Goal: Task Accomplishment & Management: Manage account settings

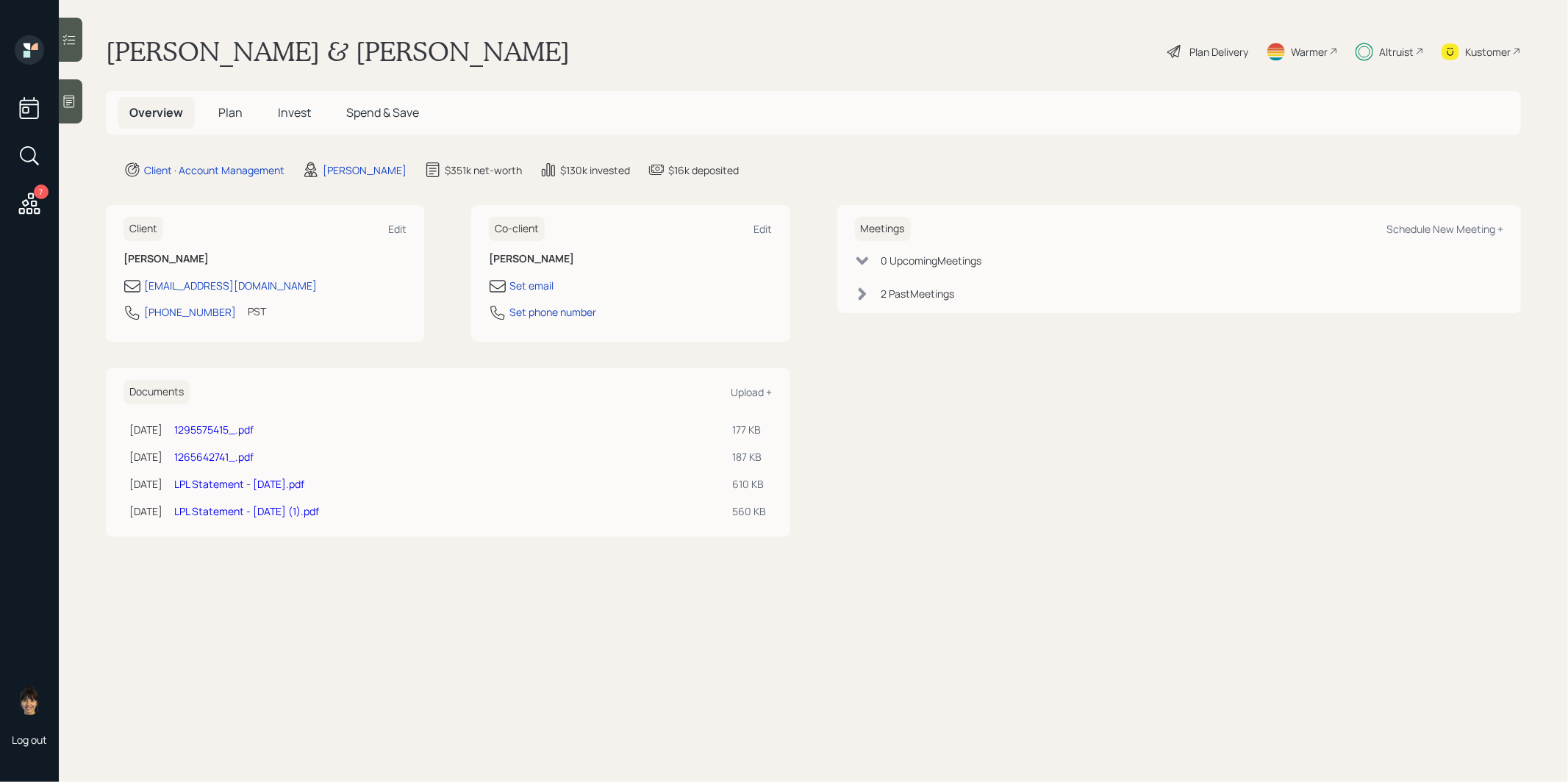
click at [224, 112] on span "Plan" at bounding box center [230, 113] width 24 height 16
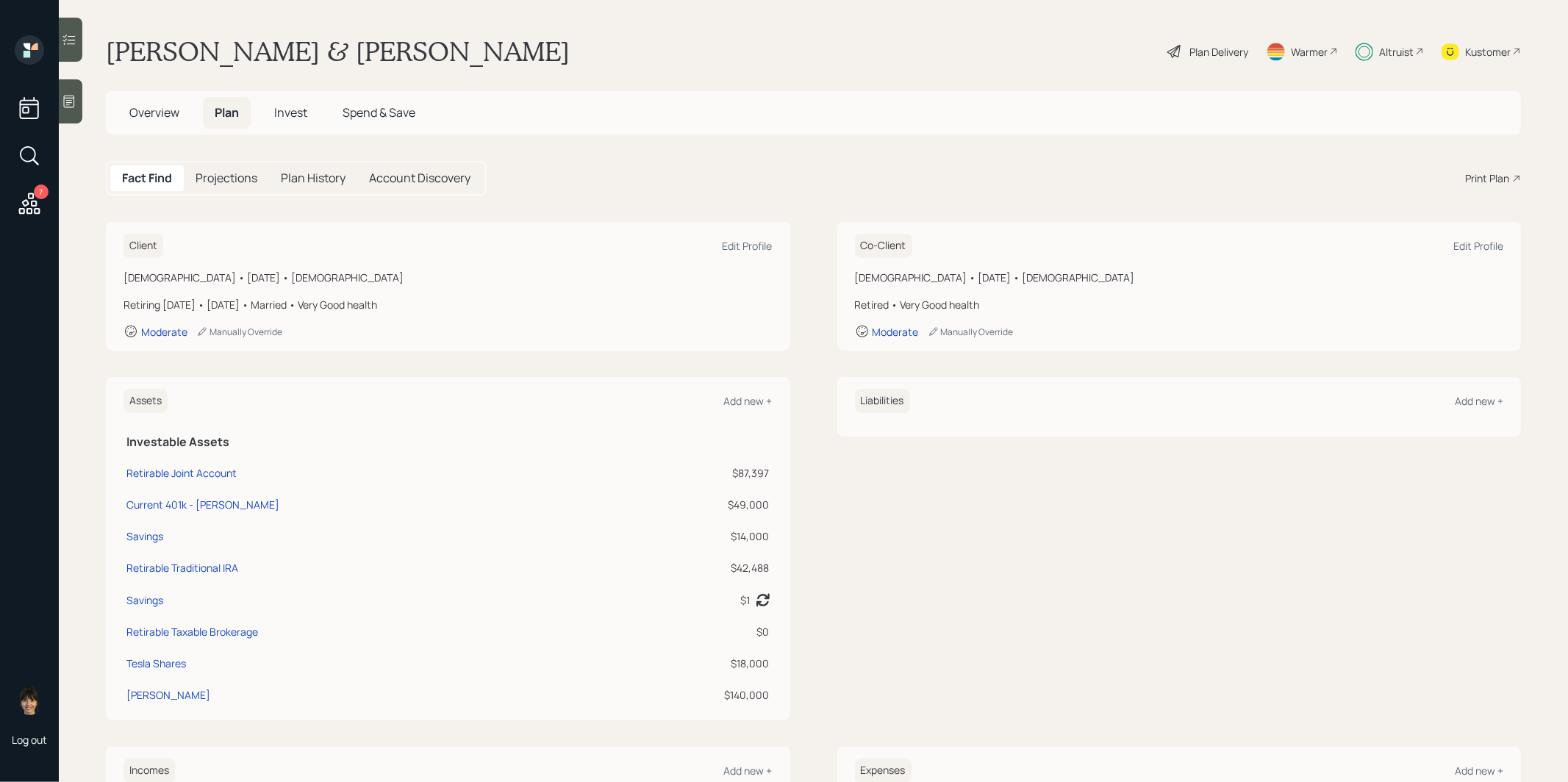
click at [392, 113] on span "Spend & Save" at bounding box center [379, 113] width 72 height 16
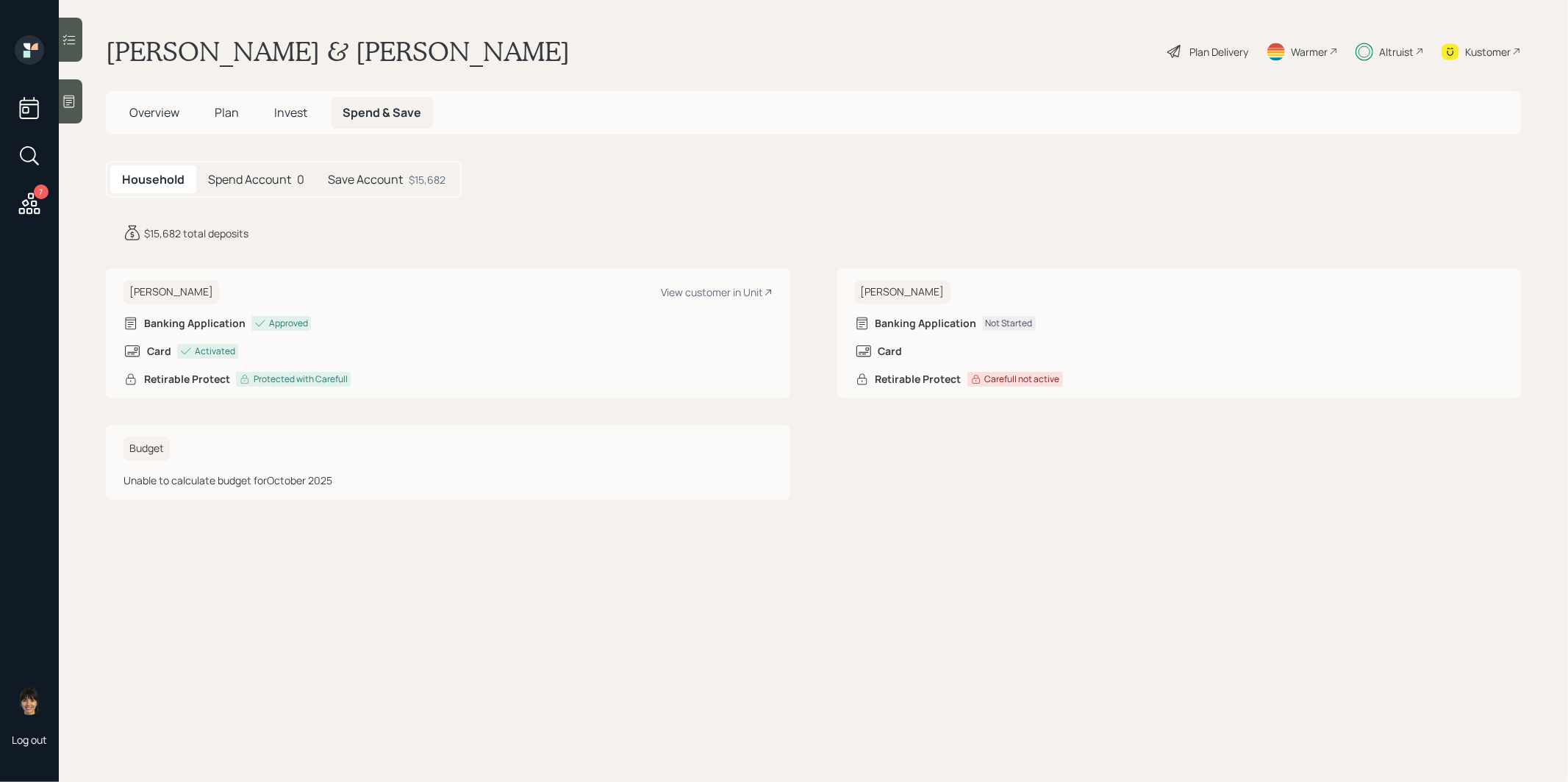
click at [221, 115] on span "Plan" at bounding box center [226, 113] width 24 height 16
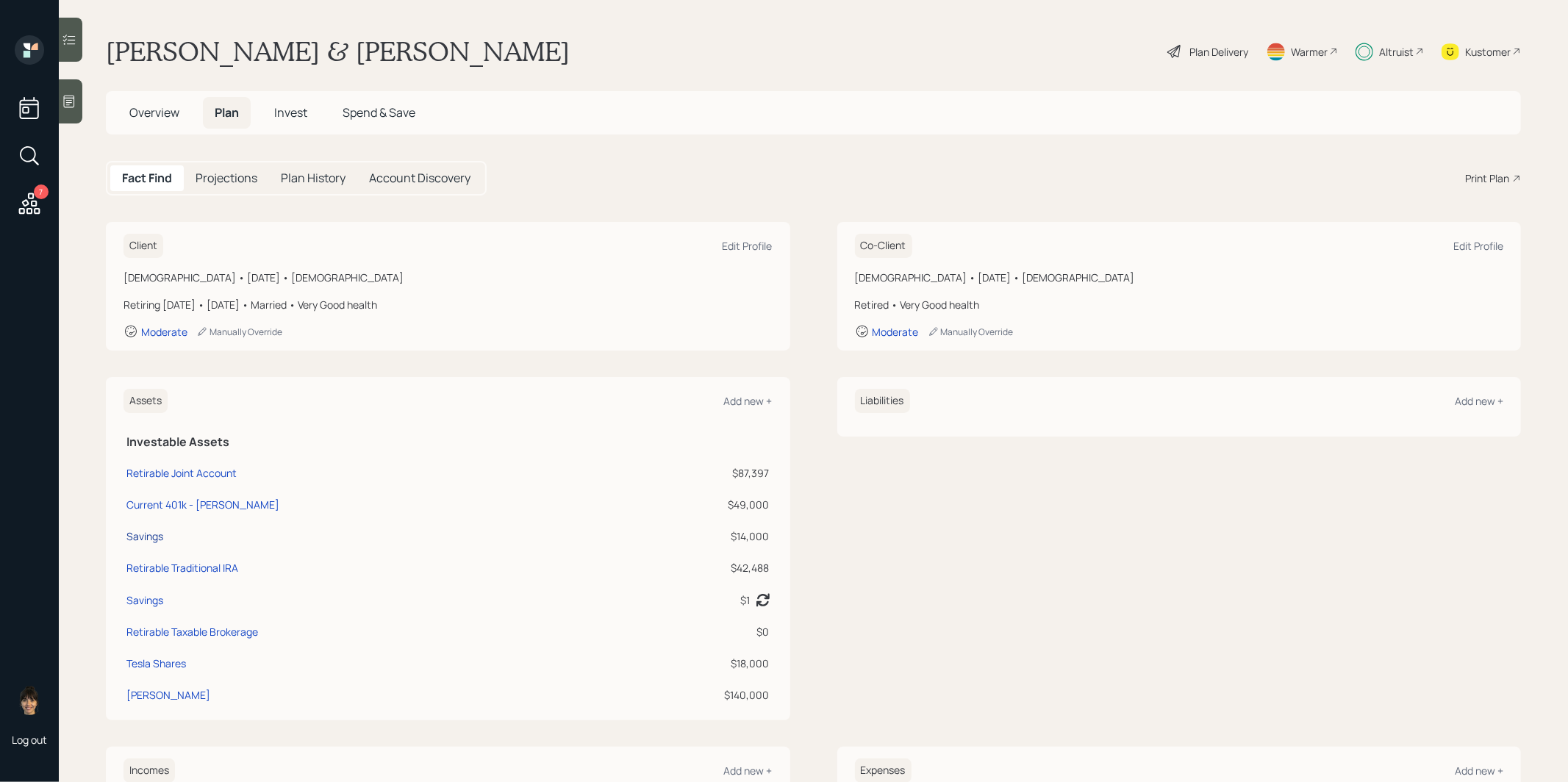
click at [151, 530] on div "Savings" at bounding box center [144, 536] width 37 height 16
select select "emergency_fund"
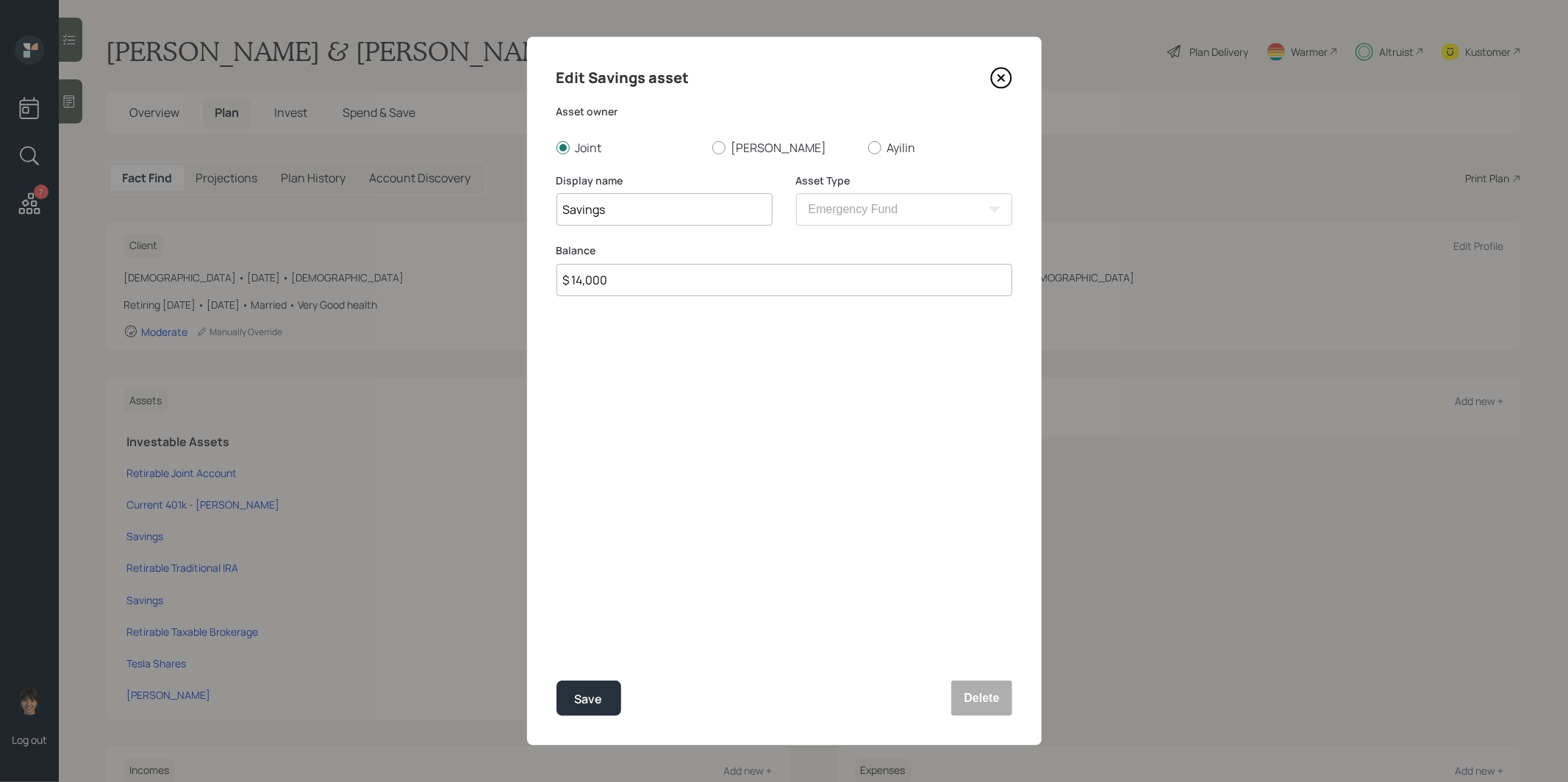
click at [690, 286] on input "$ 14,000" at bounding box center [784, 279] width 456 height 32
type input "$ 15,000"
click at [583, 701] on div "Save" at bounding box center [589, 699] width 28 height 20
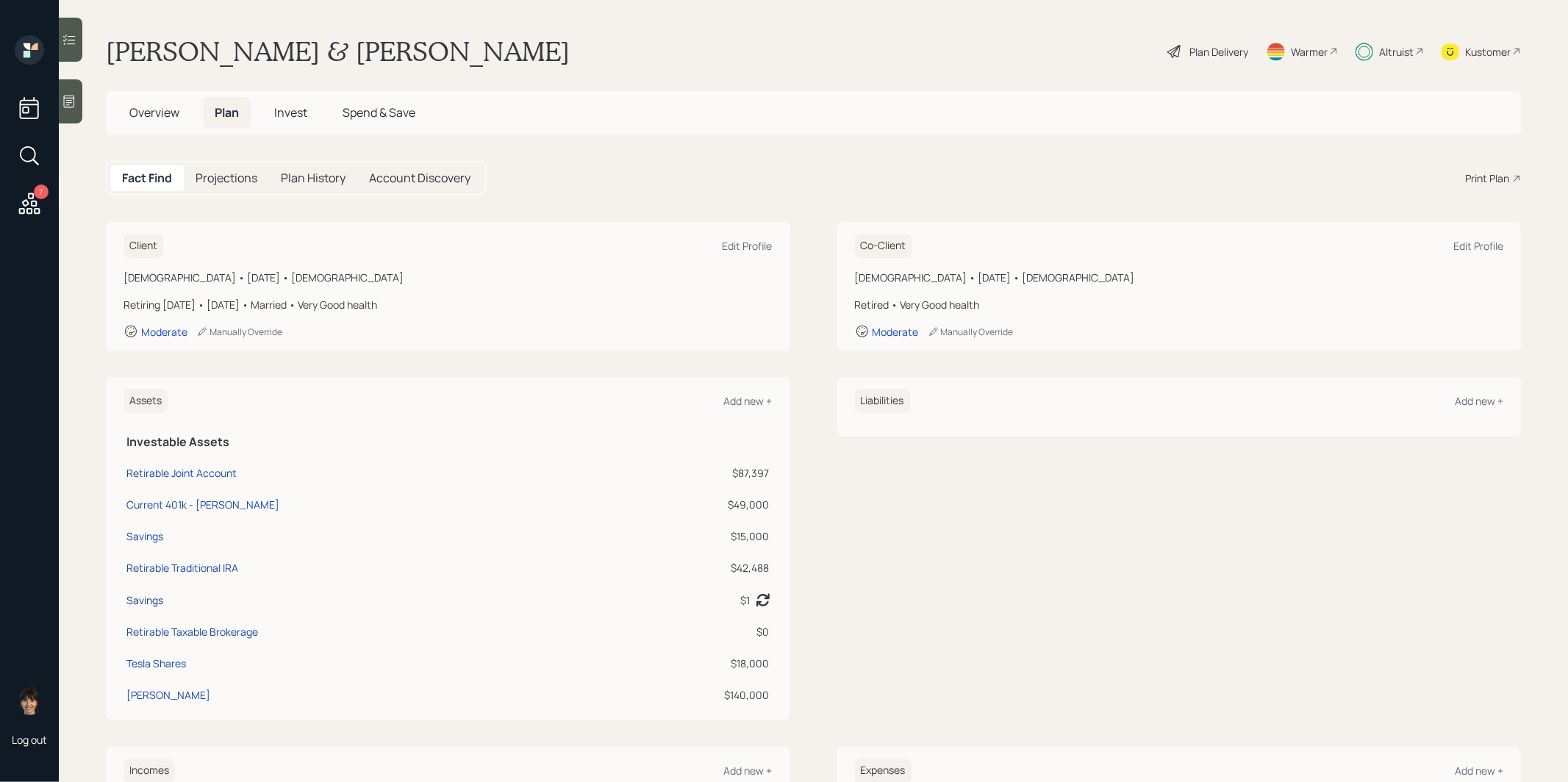
click at [134, 599] on div "Savings" at bounding box center [144, 600] width 37 height 16
select select "cash"
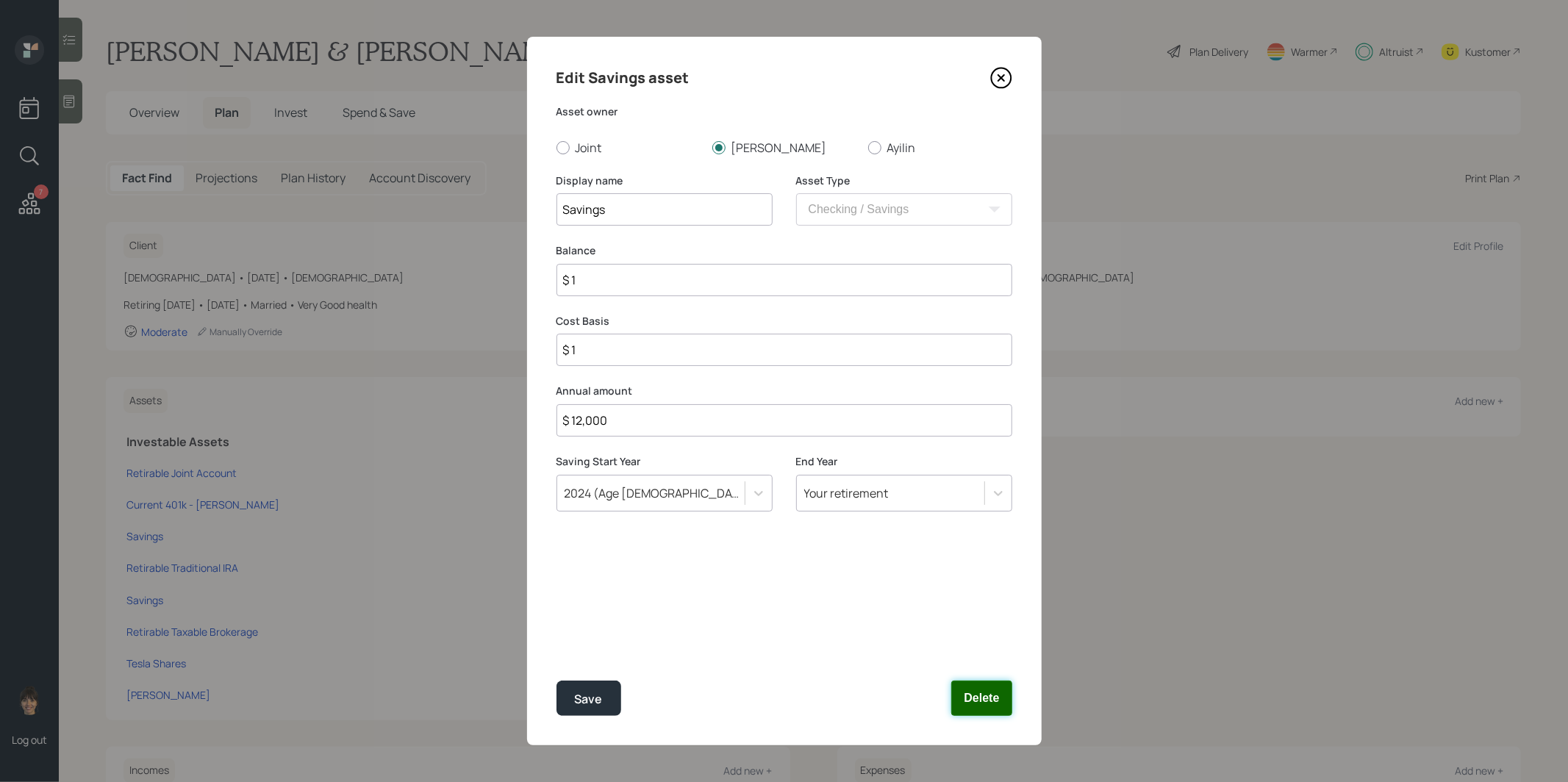
click at [985, 700] on button "Delete" at bounding box center [982, 698] width 61 height 35
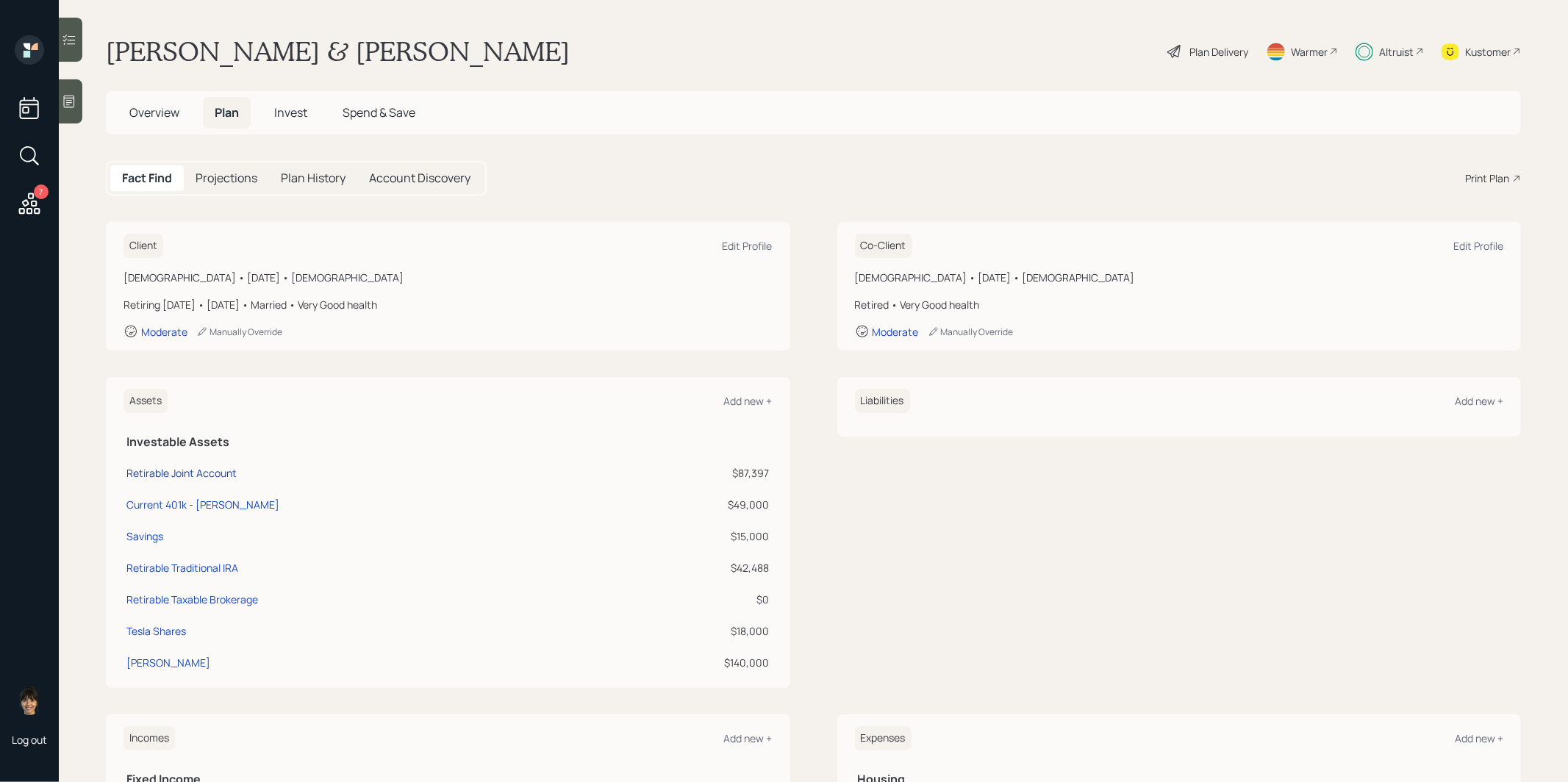
click at [152, 468] on div "Retirable Joint Account" at bounding box center [182, 473] width 111 height 16
select select "taxable"
select select "balanced"
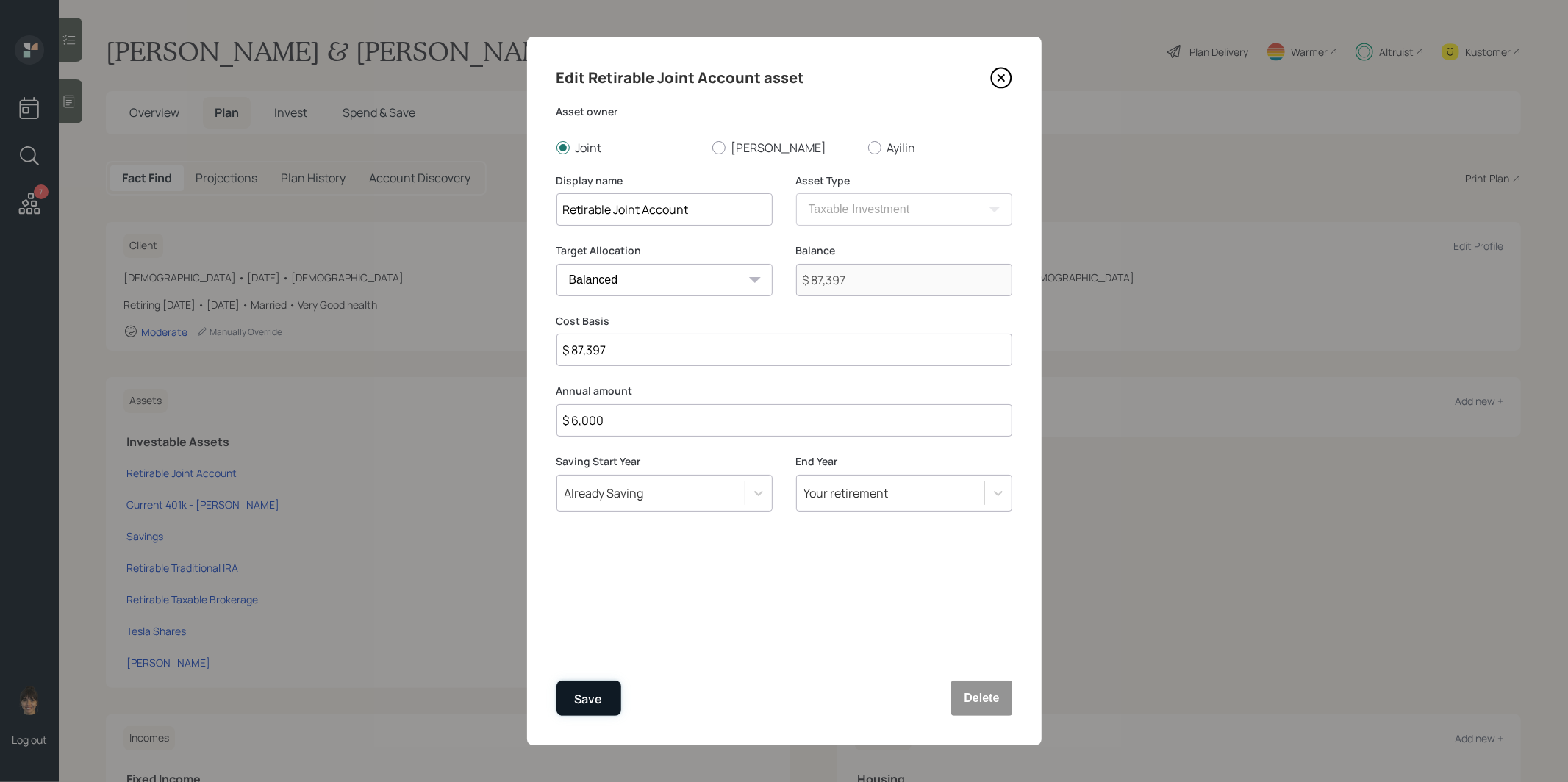
click at [592, 704] on div "Save" at bounding box center [589, 699] width 28 height 20
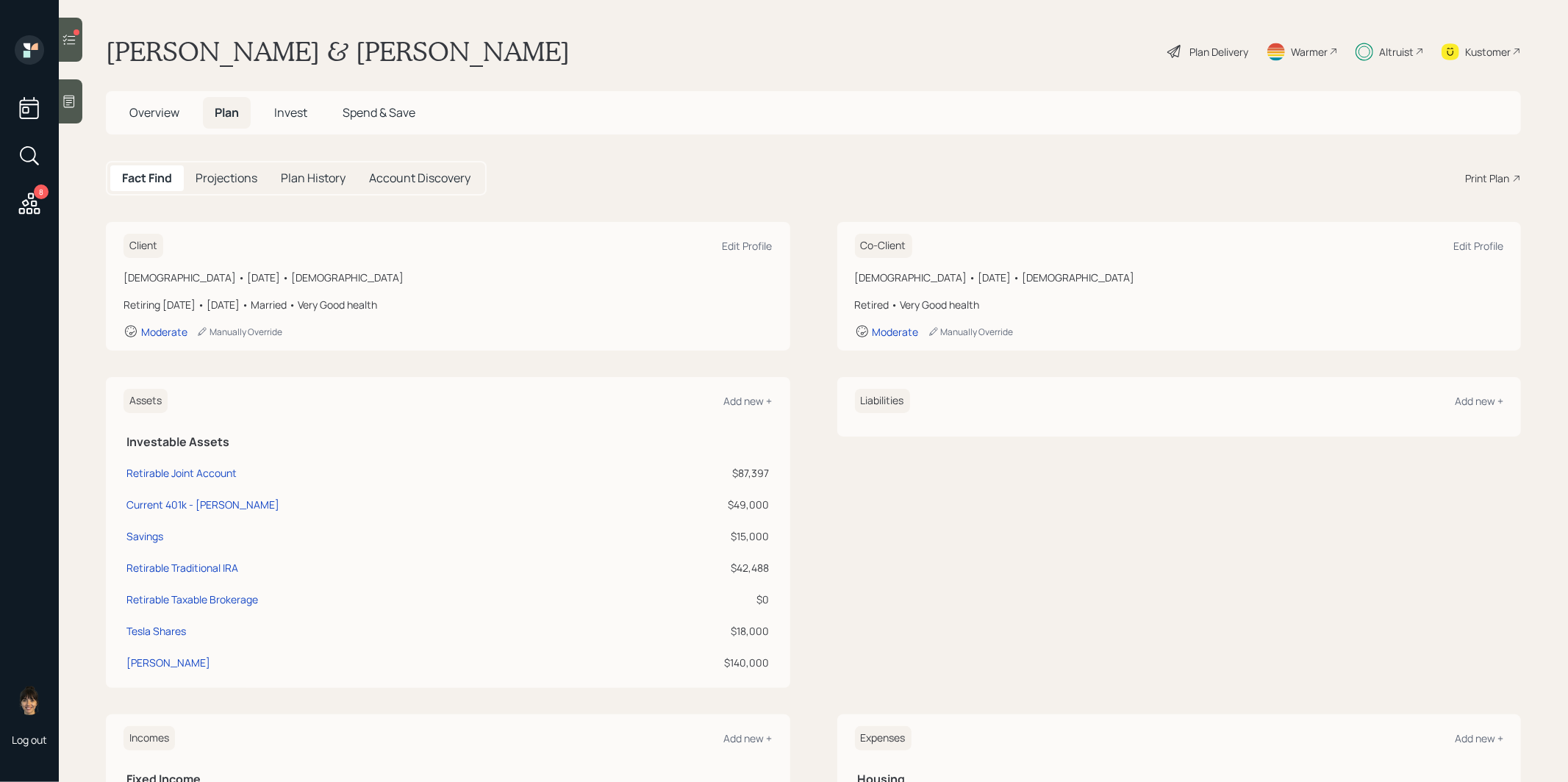
click at [70, 40] on icon at bounding box center [69, 40] width 15 height 15
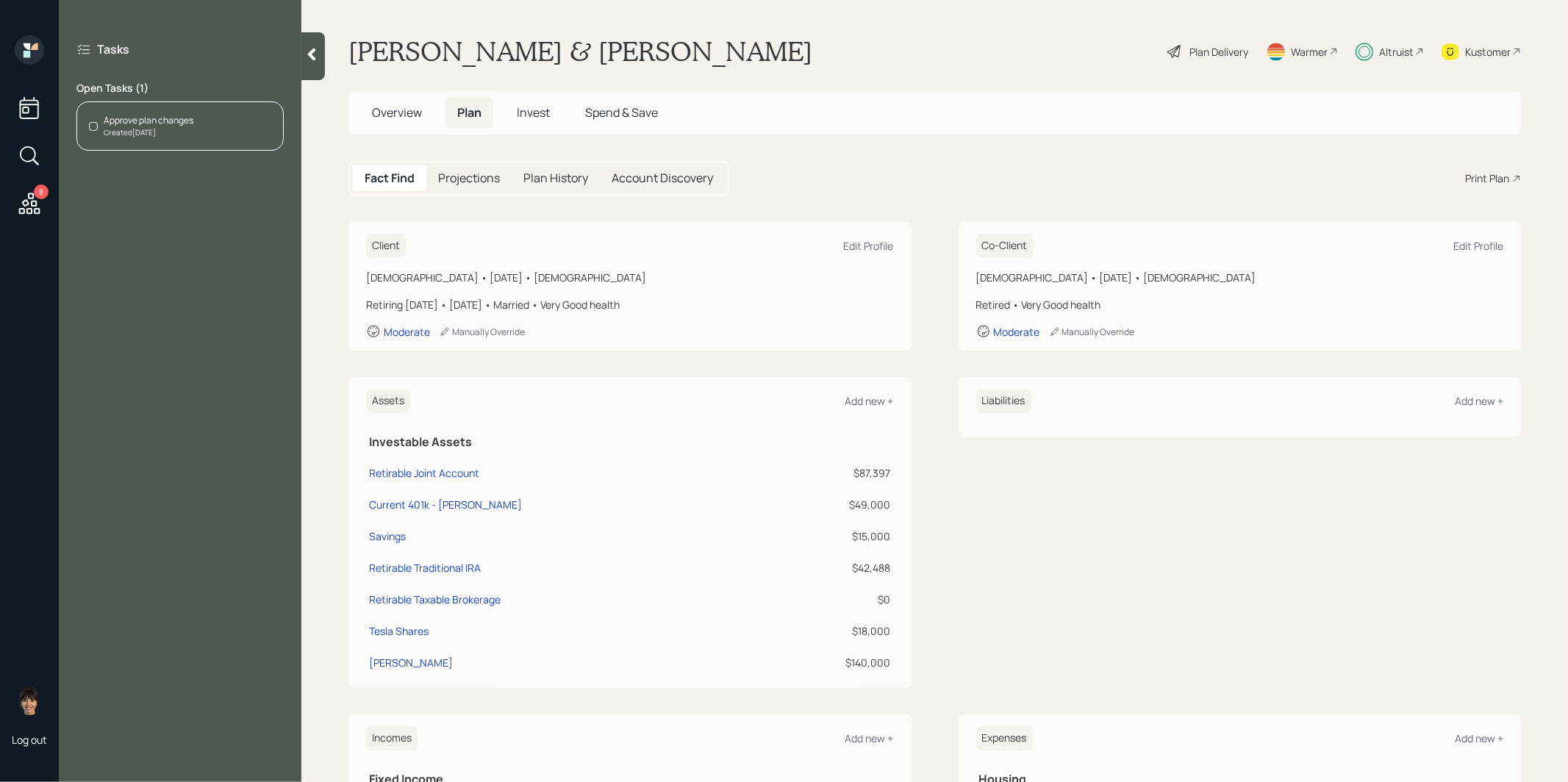
click at [308, 64] on div at bounding box center [313, 56] width 23 height 48
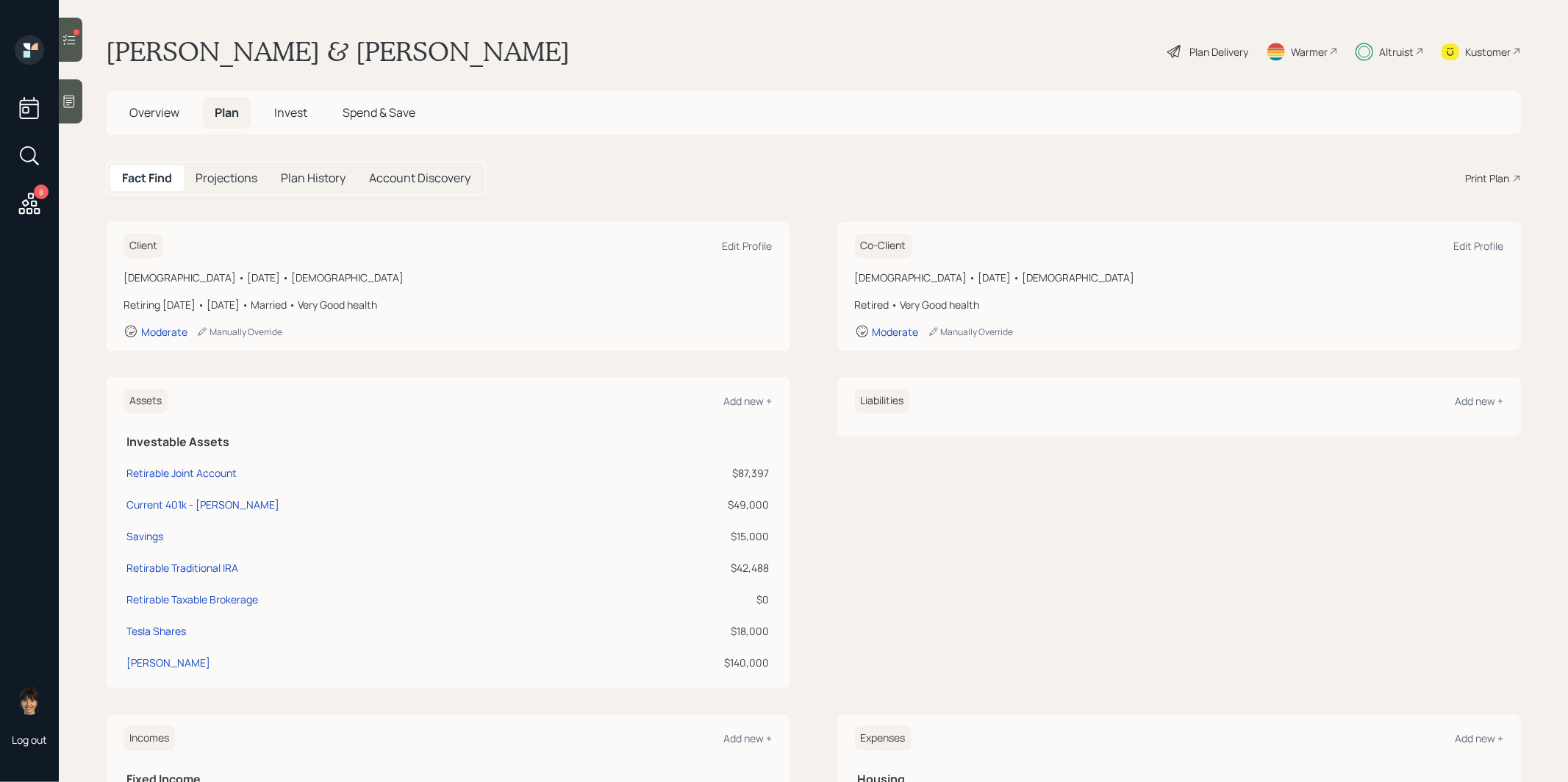
click at [292, 111] on span "Invest" at bounding box center [291, 113] width 33 height 16
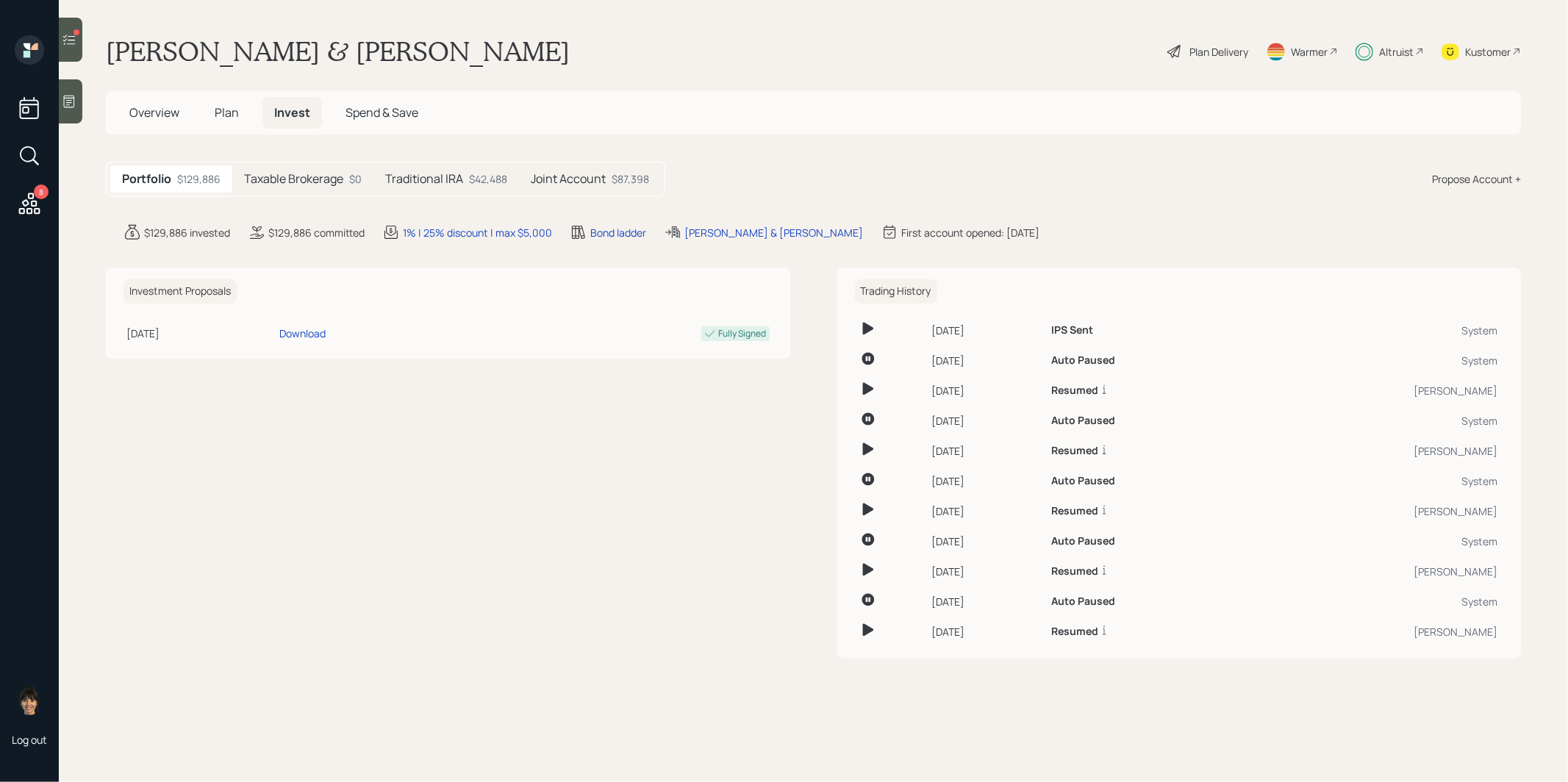
click at [565, 187] on div "Joint Account $87,398" at bounding box center [590, 179] width 142 height 27
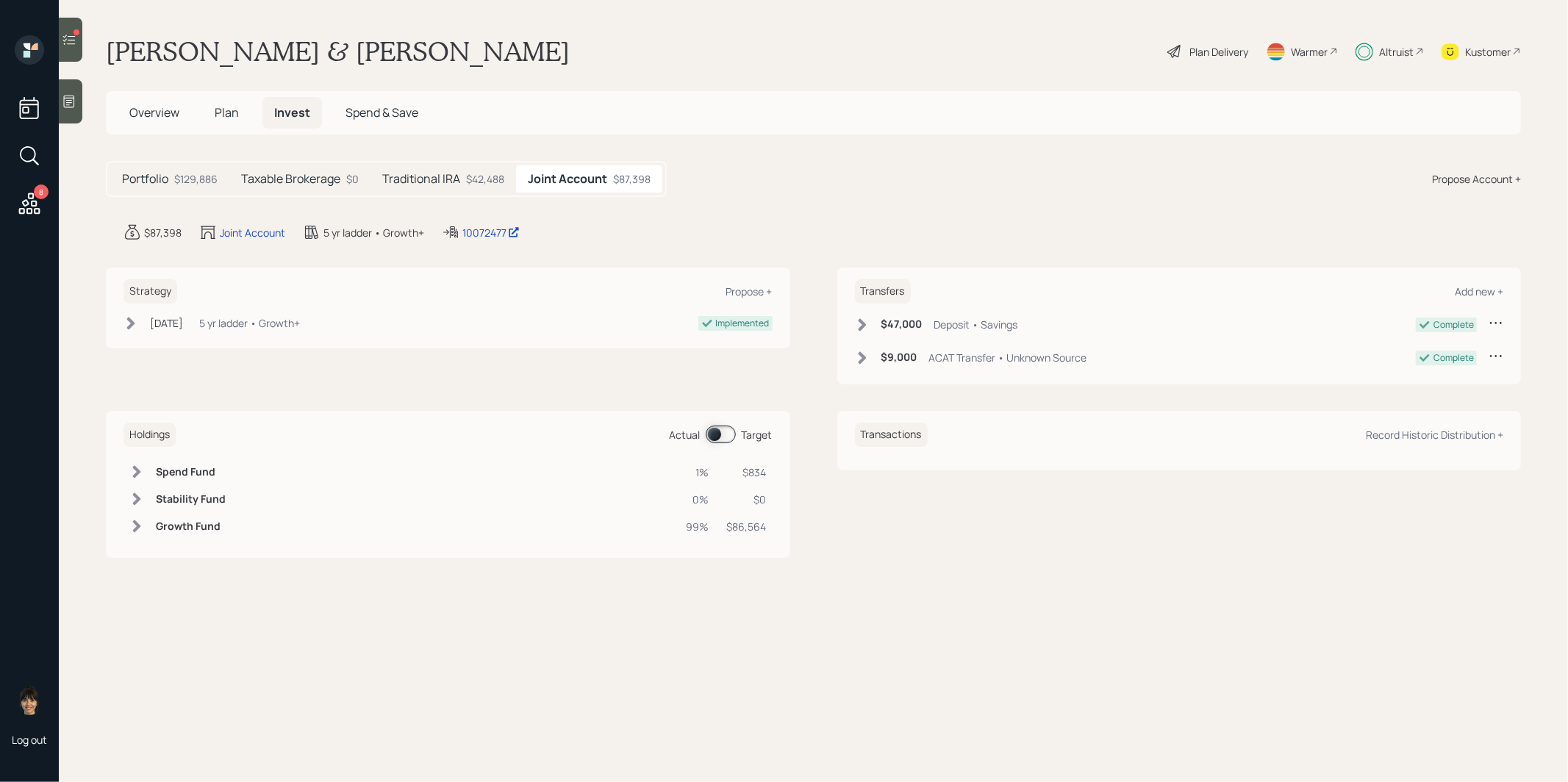
click at [716, 430] on span at bounding box center [721, 435] width 30 height 18
click at [722, 429] on span at bounding box center [721, 435] width 30 height 18
click at [427, 175] on h5 "Traditional IRA" at bounding box center [421, 179] width 78 height 14
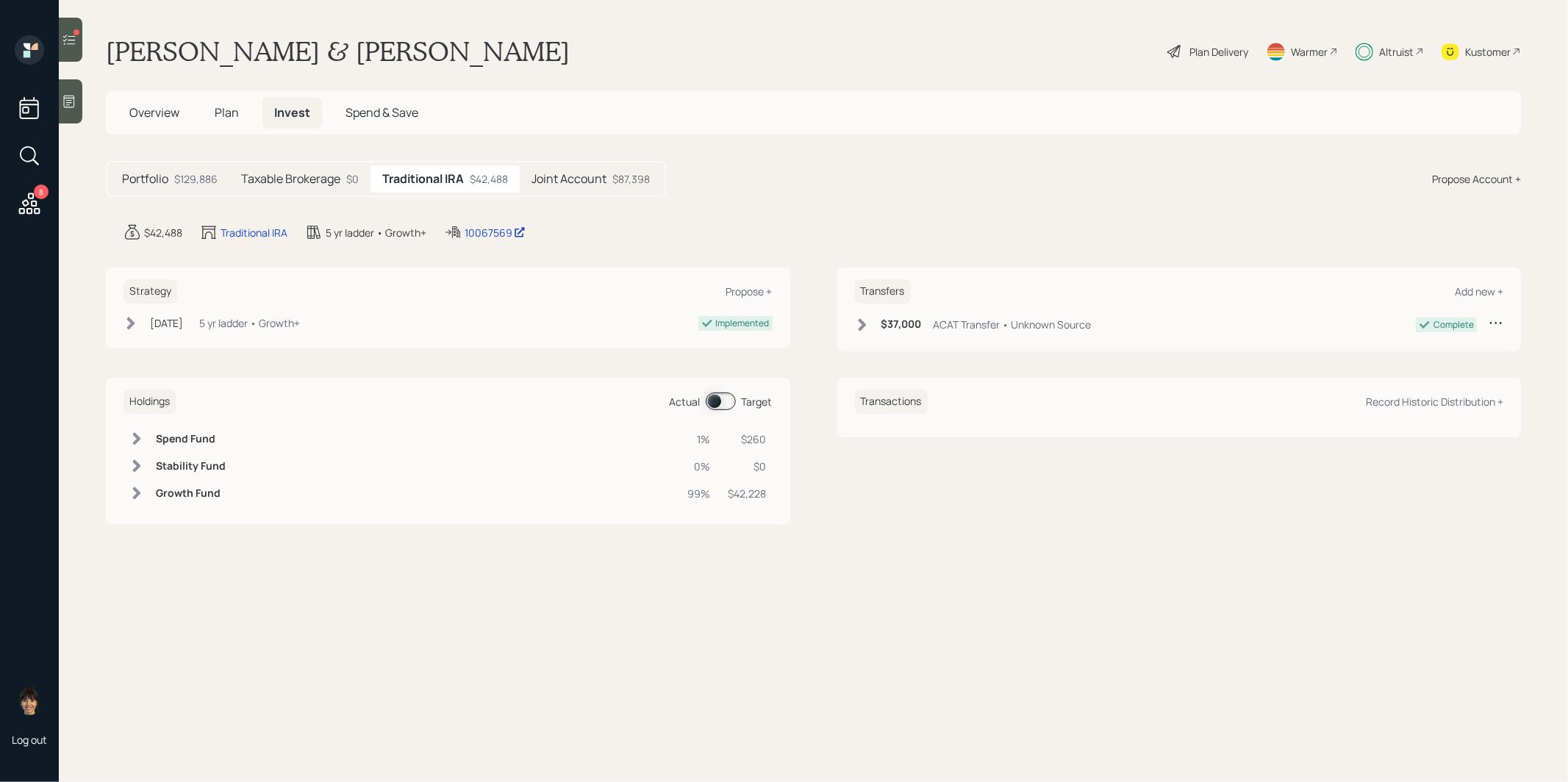
click at [721, 395] on span at bounding box center [721, 402] width 30 height 18
click at [728, 397] on span at bounding box center [721, 402] width 30 height 18
click at [64, 43] on icon at bounding box center [69, 40] width 15 height 15
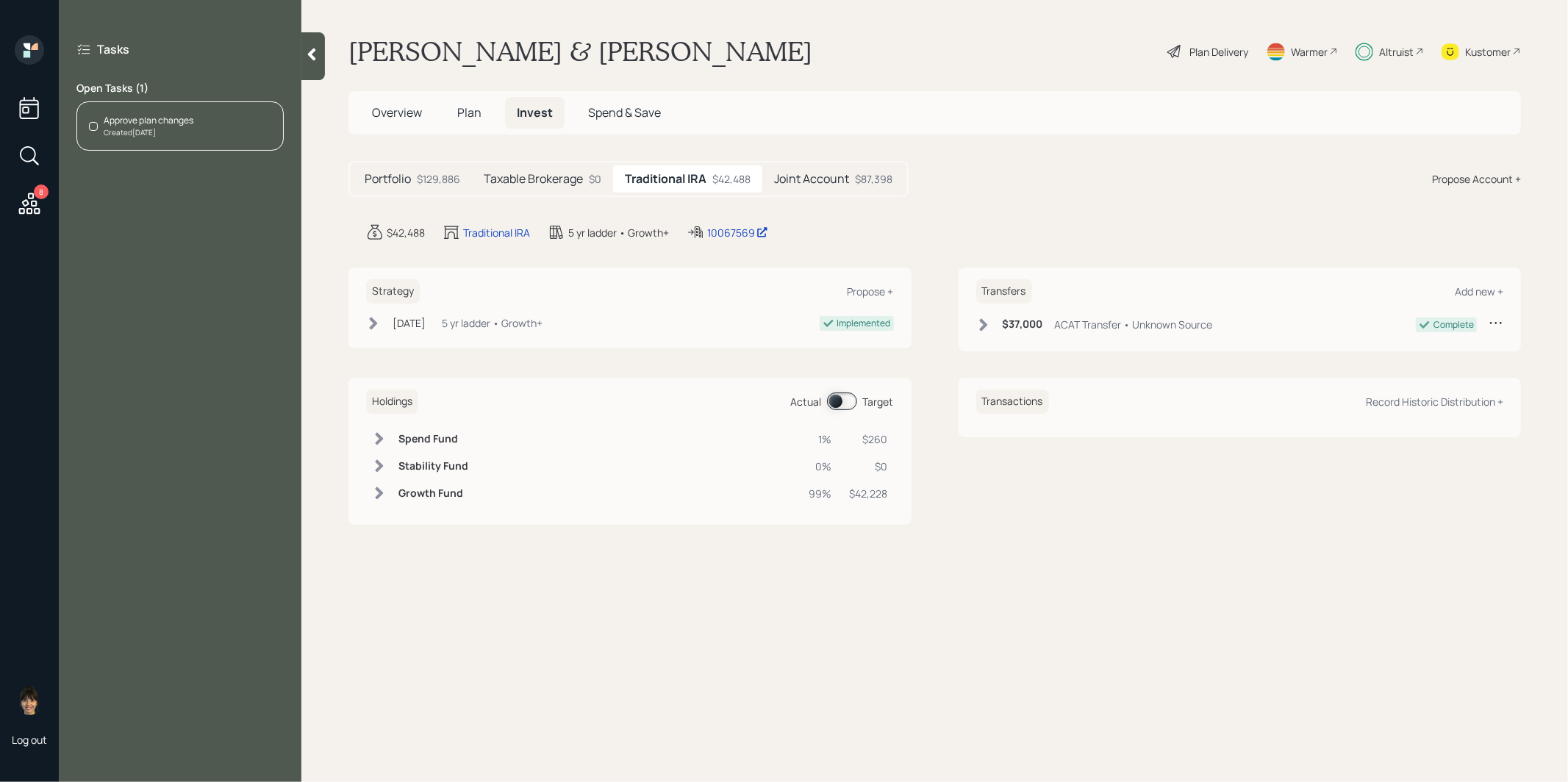
click at [182, 137] on div "Created Today" at bounding box center [149, 132] width 90 height 11
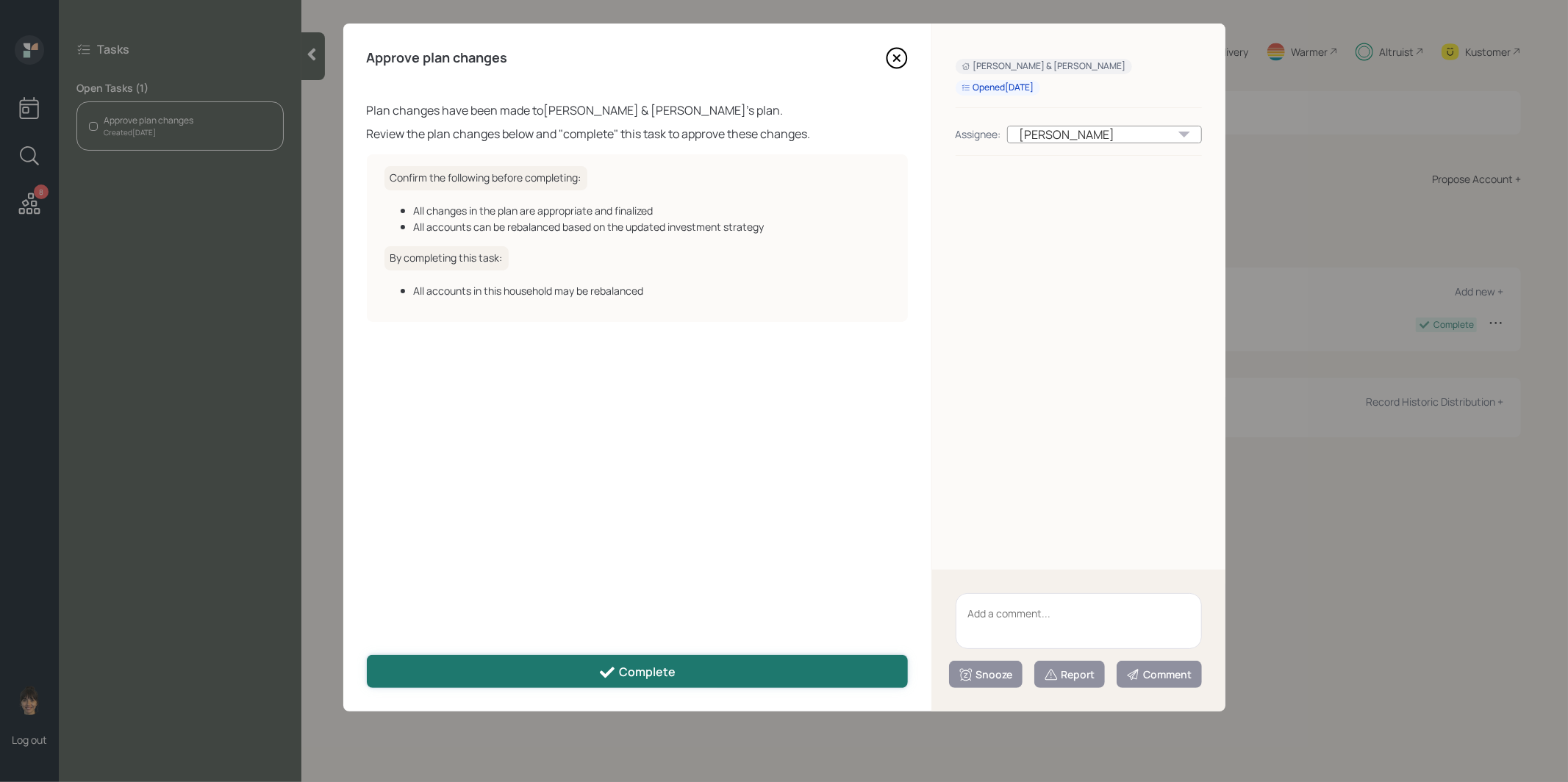
click at [565, 675] on button "Complete" at bounding box center [637, 671] width 541 height 33
